Goal: Transaction & Acquisition: Book appointment/travel/reservation

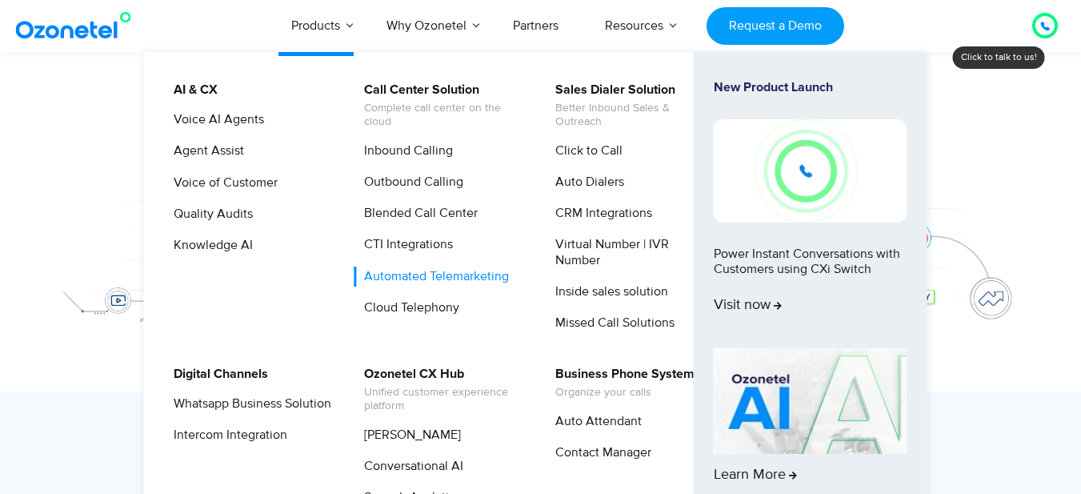
scroll to position [240, 0]
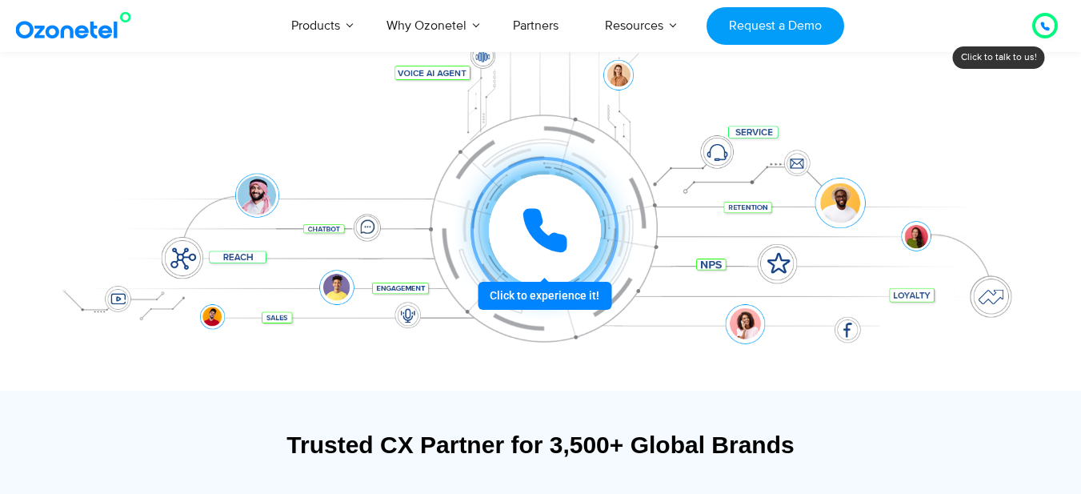
click at [1041, 25] on icon at bounding box center [1045, 26] width 8 height 8
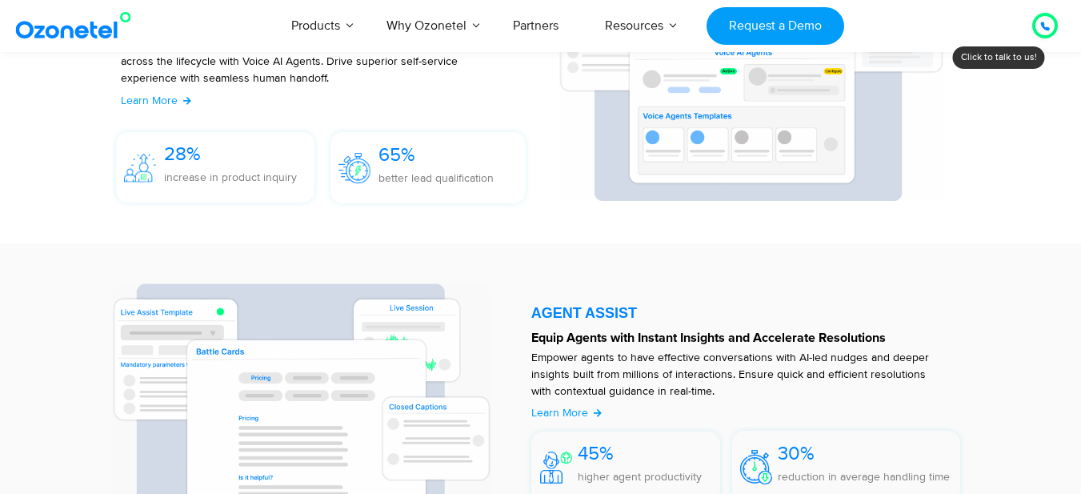
scroll to position [1920, 0]
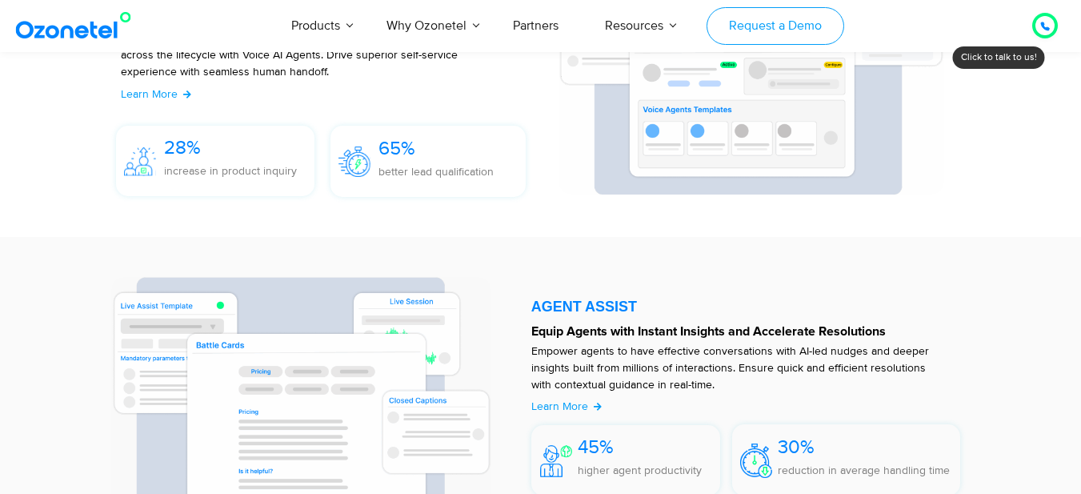
click at [770, 11] on link "Request a Demo" at bounding box center [774, 26] width 137 height 38
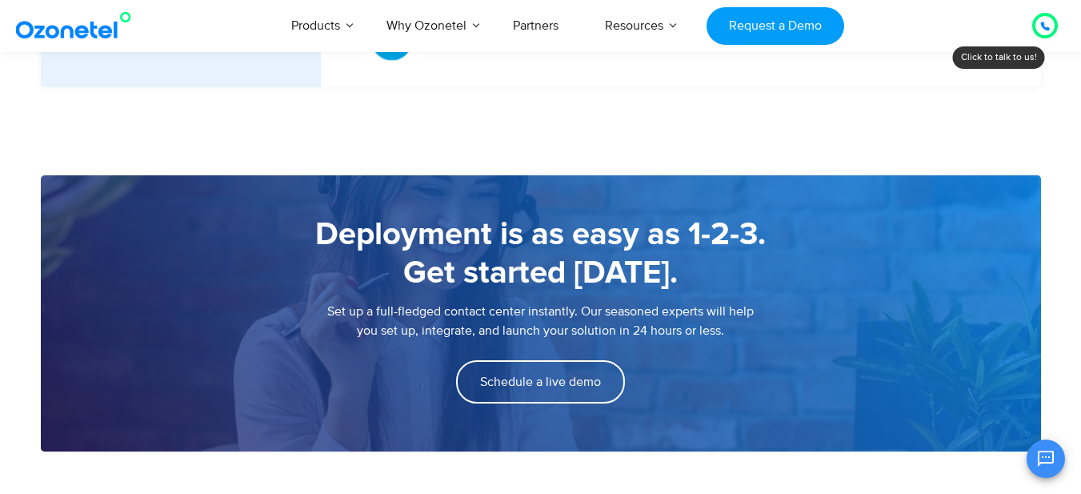
scroll to position [2560, 0]
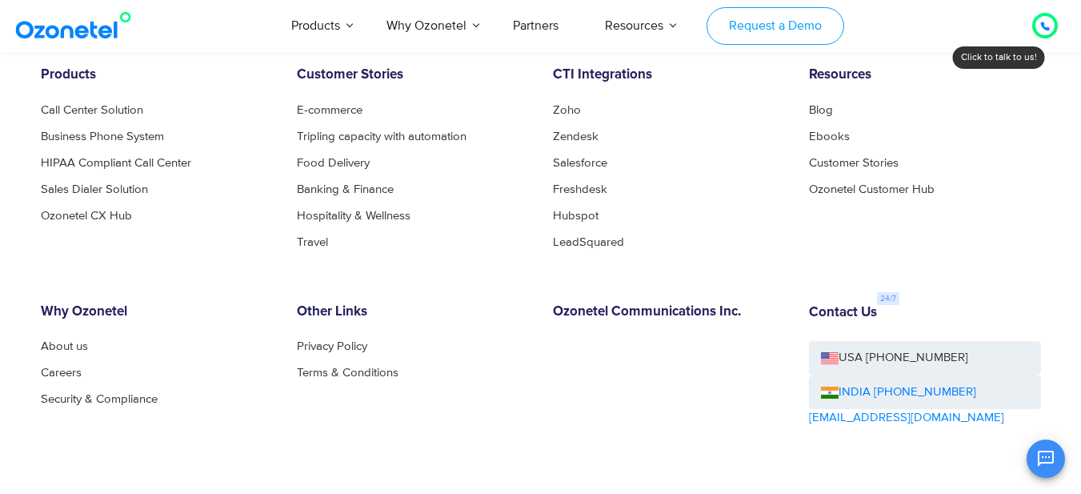
click at [758, 27] on link "Request a Demo" at bounding box center [774, 26] width 137 height 38
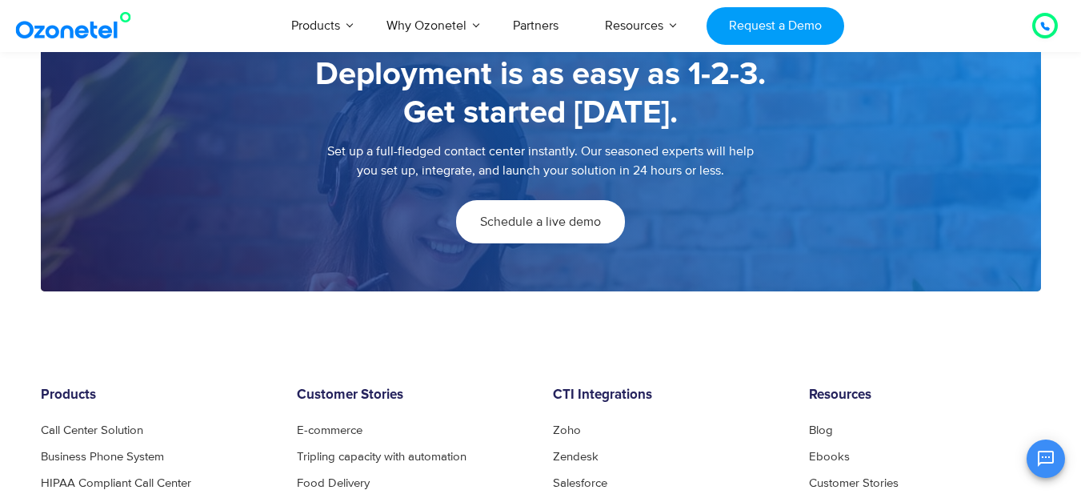
click at [549, 228] on span "Schedule a live demo" at bounding box center [540, 221] width 121 height 13
click at [544, 228] on span "Schedule a live demo" at bounding box center [540, 221] width 121 height 13
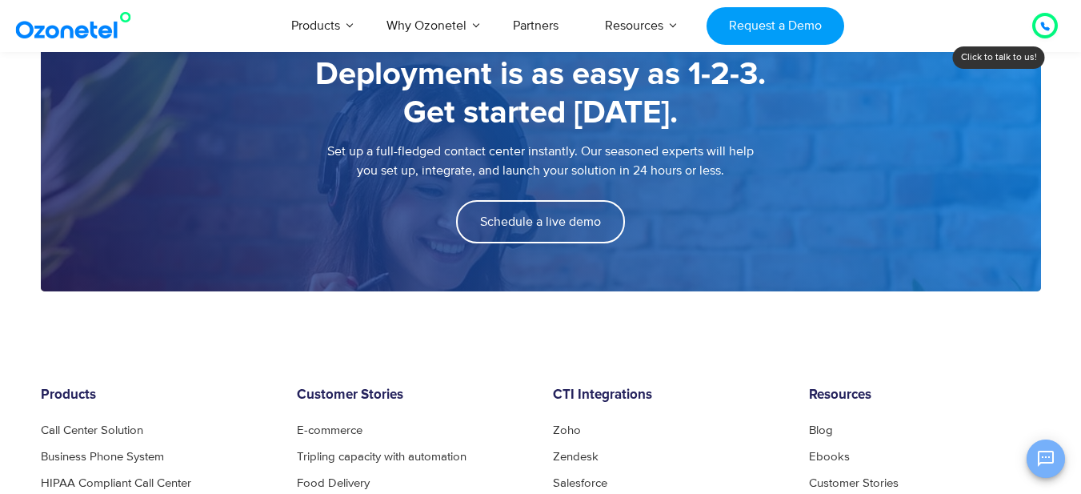
click at [1045, 454] on icon "Open chat" at bounding box center [1045, 458] width 19 height 19
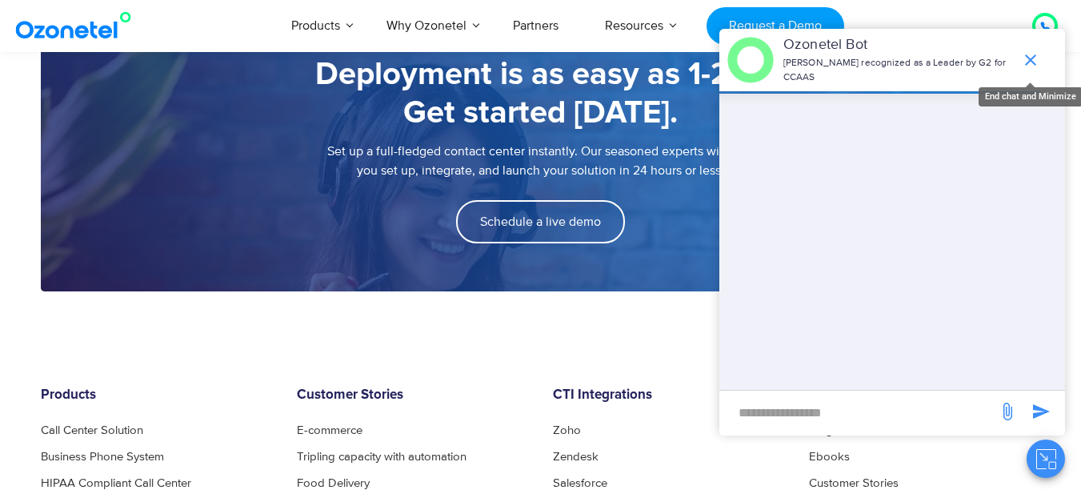
click at [1031, 58] on icon "end chat or minimize" at bounding box center [1030, 59] width 11 height 11
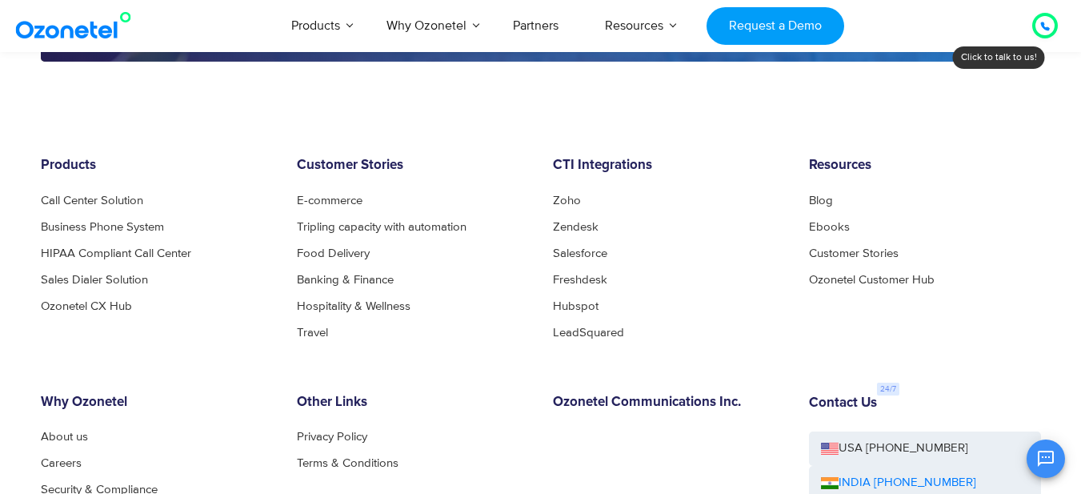
scroll to position [2560, 0]
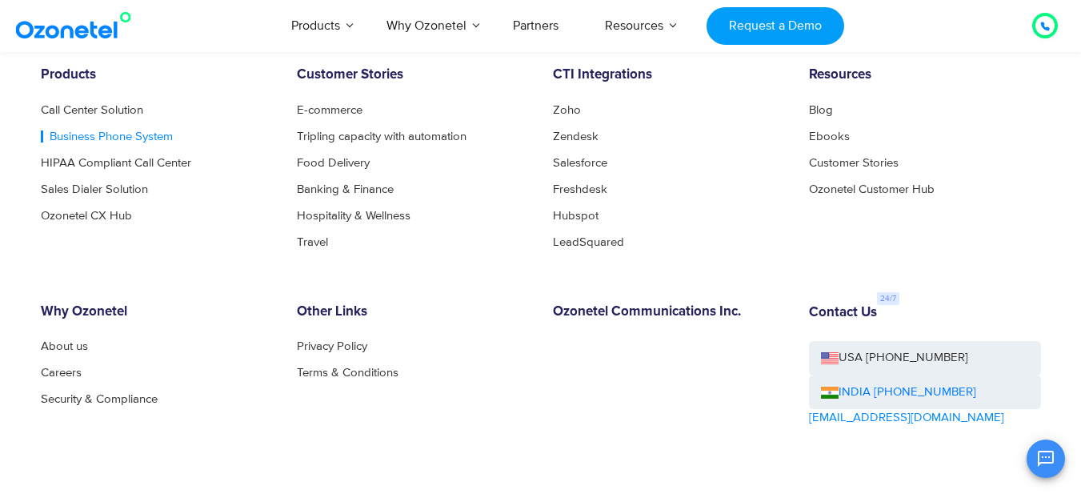
click at [128, 134] on link "Business Phone System" at bounding box center [107, 136] width 132 height 12
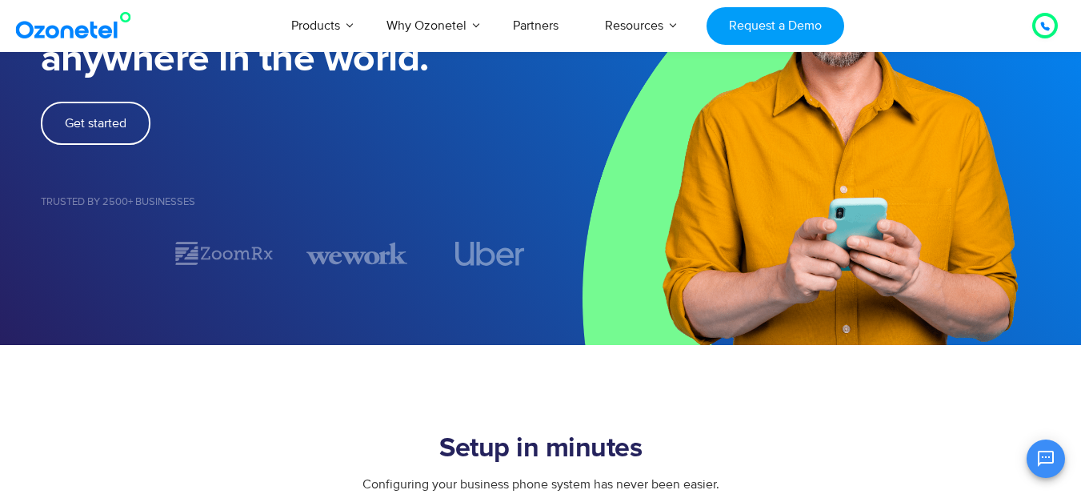
scroll to position [240, 0]
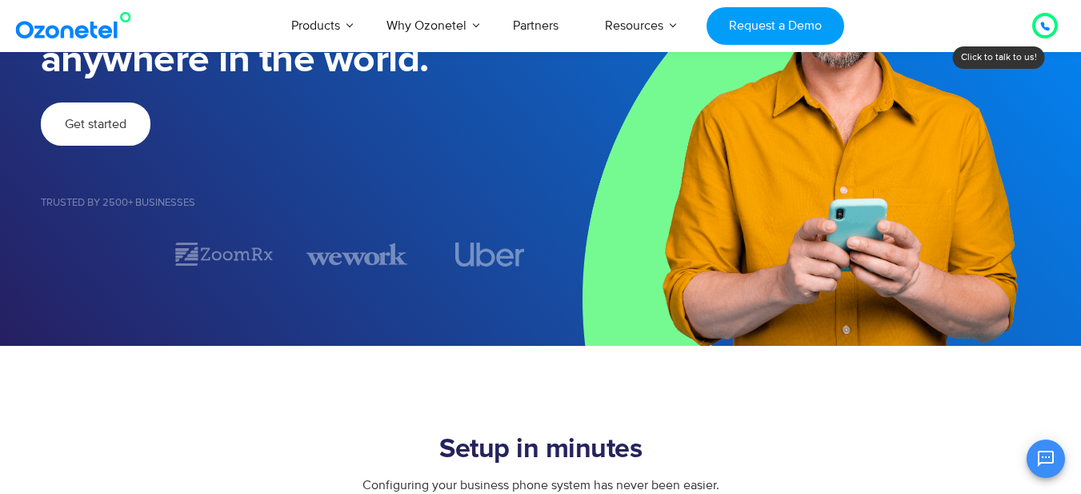
click at [108, 118] on span "Get started" at bounding box center [96, 124] width 62 height 13
